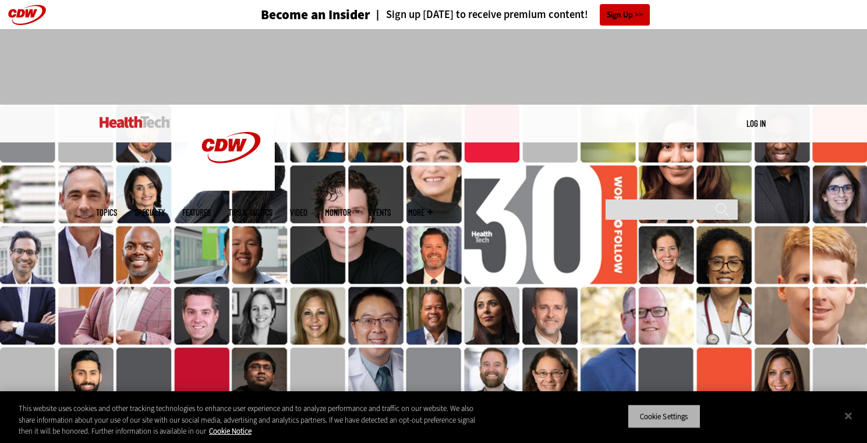
click at [671, 412] on button "Cookie Settings" at bounding box center [663, 416] width 73 height 24
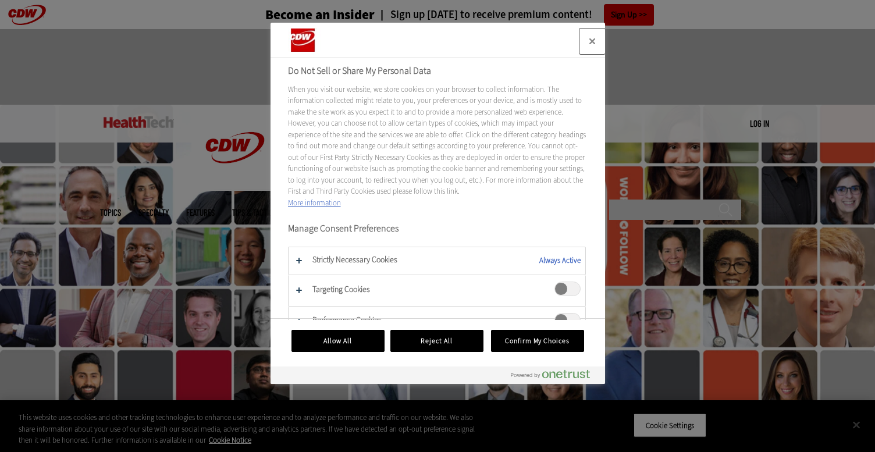
click at [597, 39] on button "Close" at bounding box center [593, 42] width 26 height 26
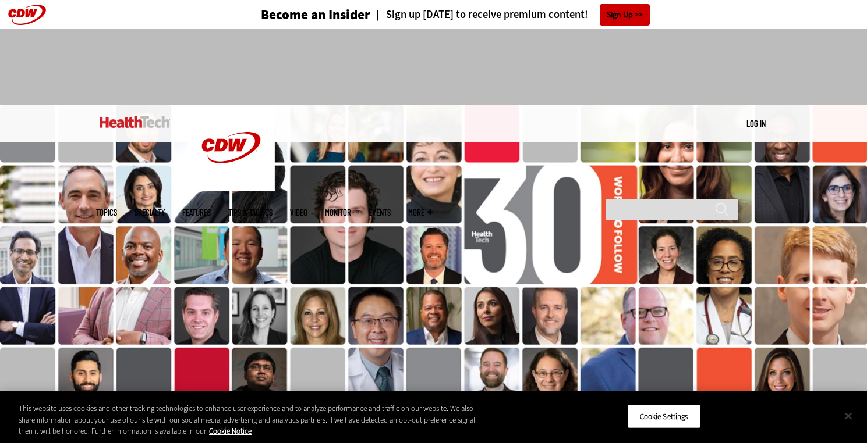
click at [846, 414] on button "Close" at bounding box center [848, 416] width 26 height 26
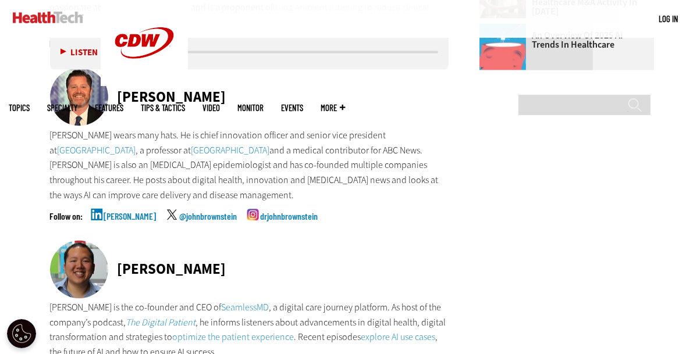
scroll to position [1513, 0]
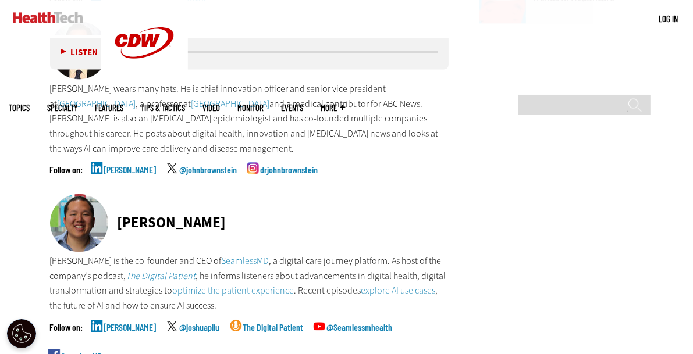
drag, startPoint x: 116, startPoint y: 190, endPoint x: 230, endPoint y: 205, distance: 114.5
click at [230, 205] on div "[PERSON_NAME]" at bounding box center [249, 224] width 399 height 60
copy div "[PERSON_NAME]"
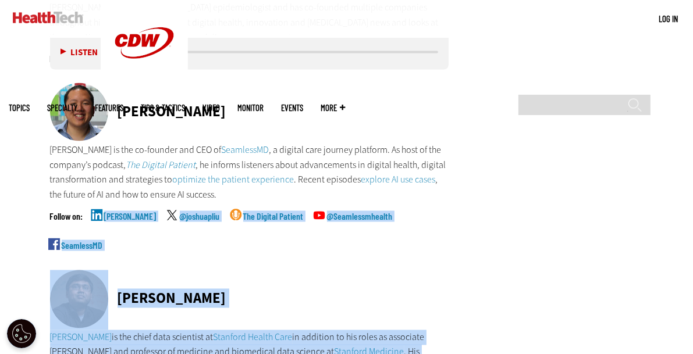
scroll to position [1663, 0]
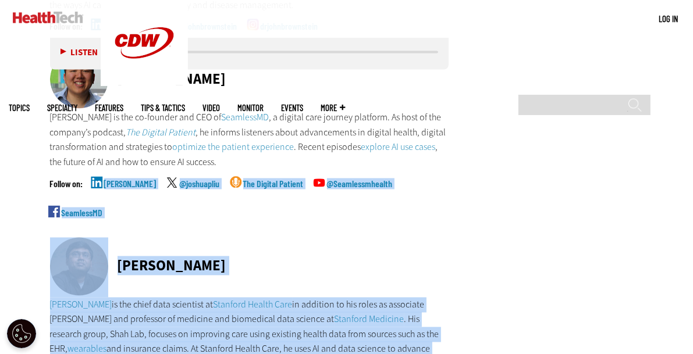
drag, startPoint x: 84, startPoint y: 298, endPoint x: 405, endPoint y: 355, distance: 326.3
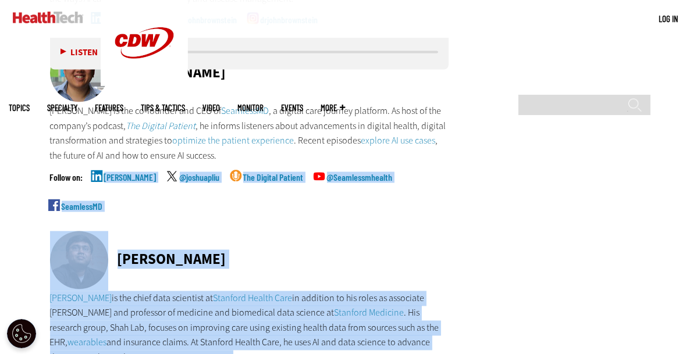
click at [351, 244] on div "[PERSON_NAME]" at bounding box center [249, 262] width 399 height 60
click at [300, 232] on div "[PERSON_NAME]" at bounding box center [249, 262] width 399 height 60
click at [281, 232] on div "[PERSON_NAME]" at bounding box center [249, 262] width 399 height 60
click at [243, 179] on div "[PERSON_NAME] @joshuapliu The Digital Patient @Seamlessmhealth SeamlessMD" at bounding box center [249, 202] width 399 height 58
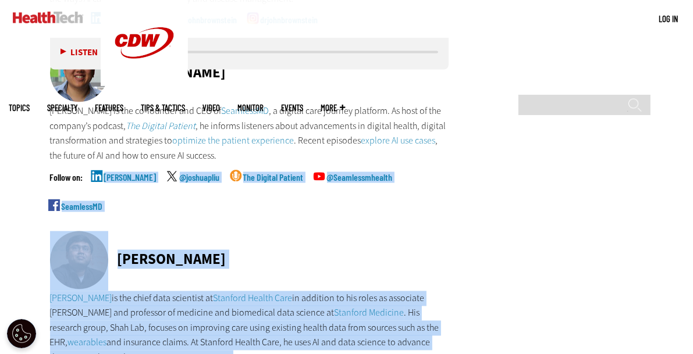
click at [242, 179] on div "[PERSON_NAME] @joshuapliu The Digital Patient @Seamlessmhealth SeamlessMD" at bounding box center [249, 202] width 399 height 58
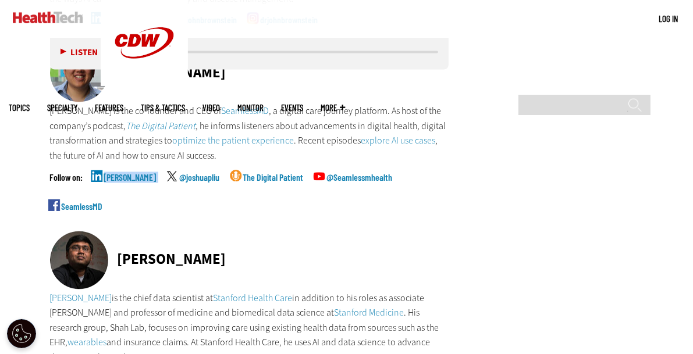
drag, startPoint x: 161, startPoint y: 178, endPoint x: 45, endPoint y: 164, distance: 116.7
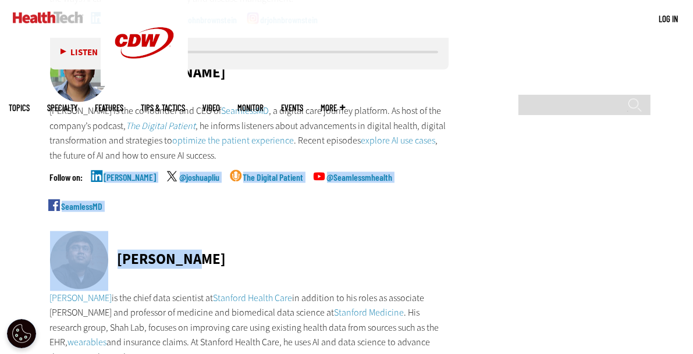
drag, startPoint x: 85, startPoint y: 139, endPoint x: 365, endPoint y: 211, distance: 289.8
copy div "[PERSON_NAME] @joshuapliu The Digital Patient @Seamlessmhealth SeamlessMD [PERS…"
click at [391, 198] on div "[PERSON_NAME] @joshuapliu The Digital Patient @Seamlessmhealth SeamlessMD" at bounding box center [249, 202] width 399 height 58
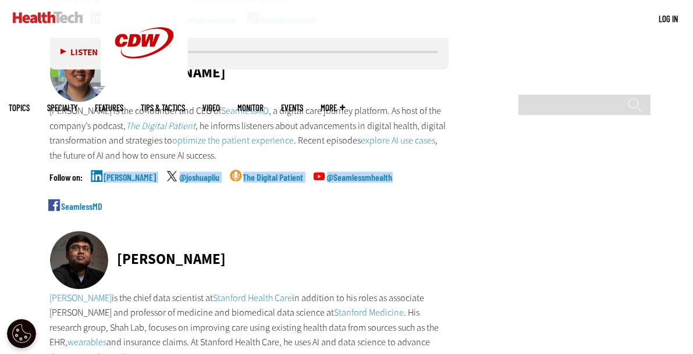
click at [391, 198] on div "[PERSON_NAME] @joshuapliu The Digital Patient @Seamlessmhealth SeamlessMD" at bounding box center [249, 202] width 399 height 58
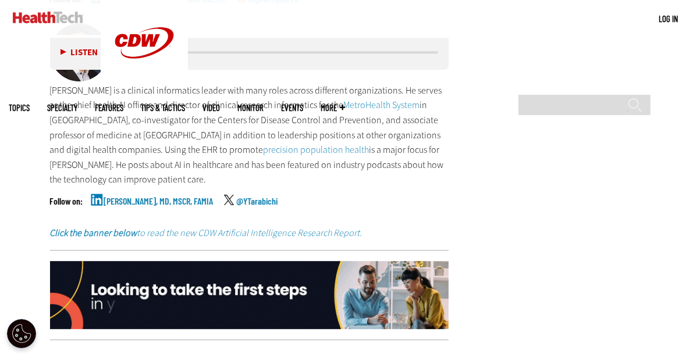
scroll to position [2781, 0]
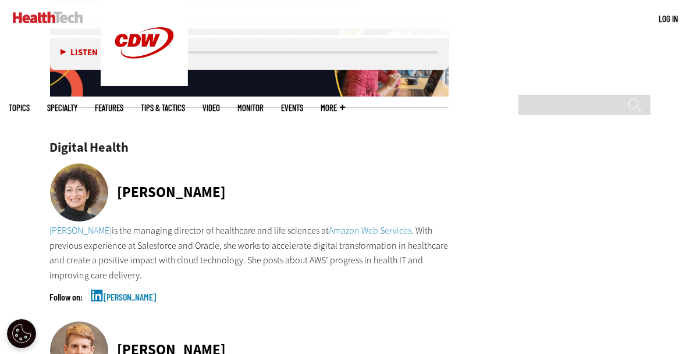
drag, startPoint x: 120, startPoint y: 148, endPoint x: 221, endPoint y: 165, distance: 102.7
click at [221, 165] on div "[PERSON_NAME]" at bounding box center [249, 194] width 399 height 60
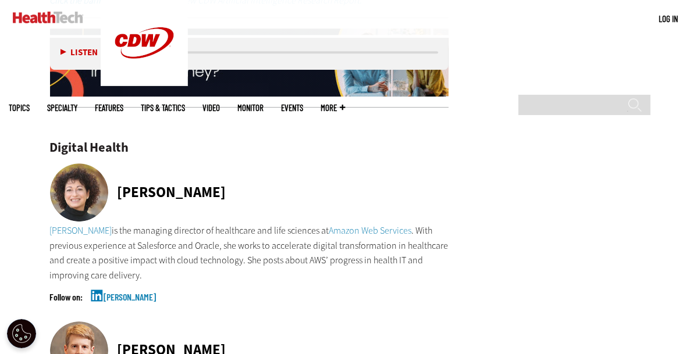
copy div "[PERSON_NAME]"
click at [86, 293] on div "[PERSON_NAME]" at bounding box center [249, 307] width 399 height 29
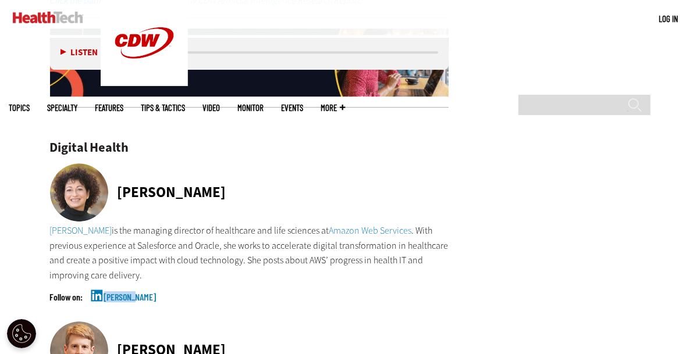
click at [86, 293] on div "[PERSON_NAME]" at bounding box center [249, 307] width 399 height 29
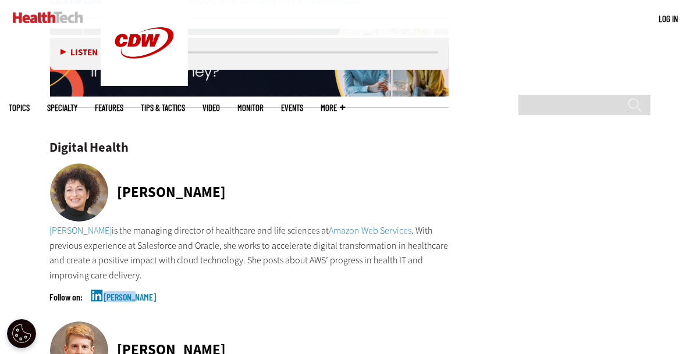
drag, startPoint x: 47, startPoint y: 244, endPoint x: 151, endPoint y: 249, distance: 104.3
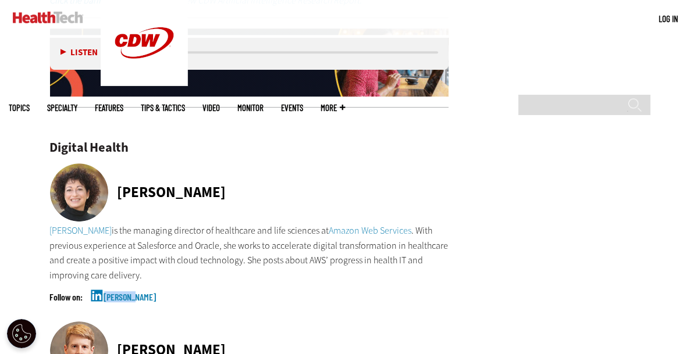
copy link "[PERSON_NAME]"
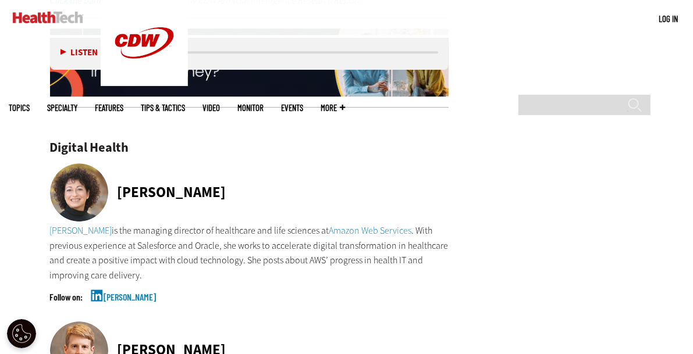
click at [191, 117] on div "Digital Health" at bounding box center [249, 135] width 399 height 37
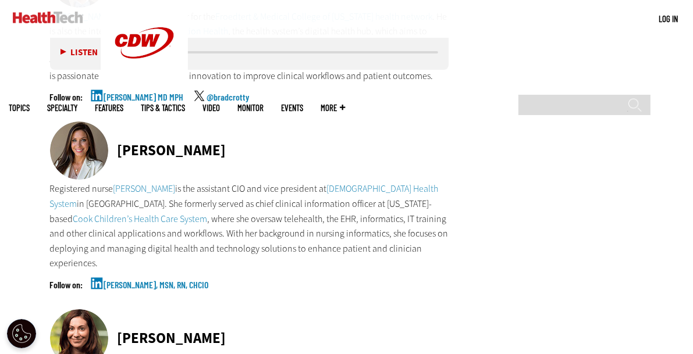
scroll to position [3293, 0]
